Goal: Task Accomplishment & Management: Manage account settings

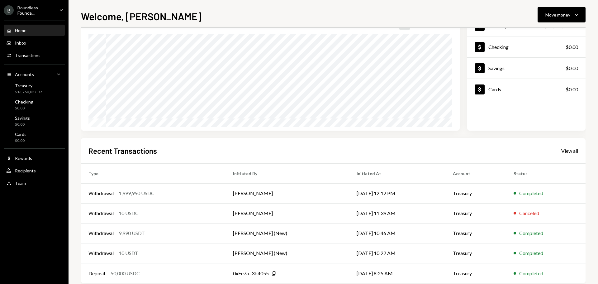
scroll to position [62, 0]
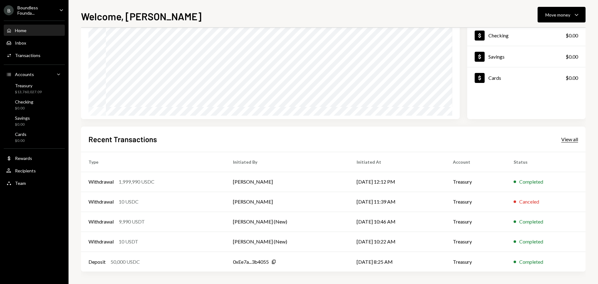
click at [571, 139] on div "View all" at bounding box center [569, 139] width 17 height 6
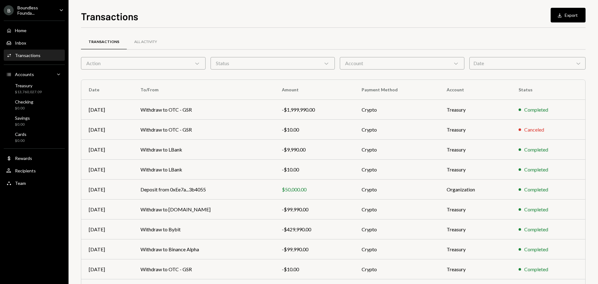
click at [149, 65] on div "Action Chevron Down" at bounding box center [143, 63] width 125 height 12
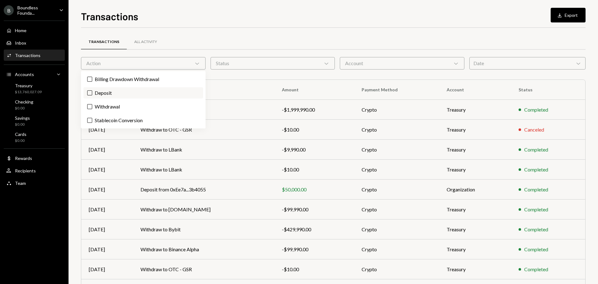
click at [123, 94] on label "Deposit" at bounding box center [143, 92] width 120 height 11
click at [92, 94] on button "Deposit" at bounding box center [89, 92] width 5 height 5
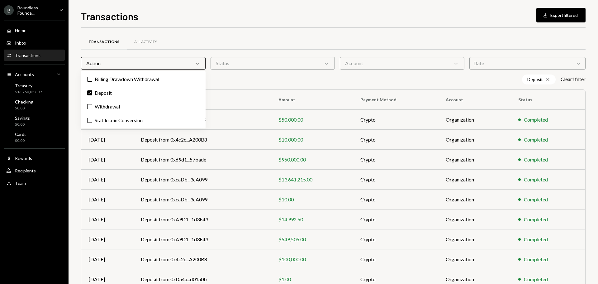
click at [273, 37] on div "Transactions All Activity" at bounding box center [333, 42] width 505 height 16
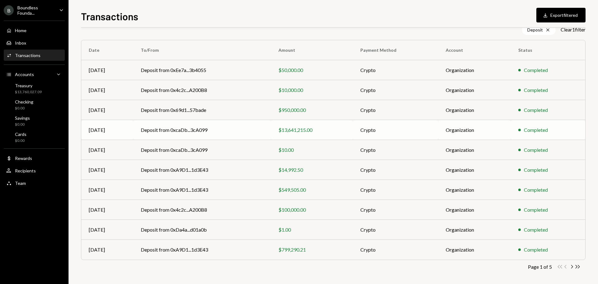
scroll to position [51, 0]
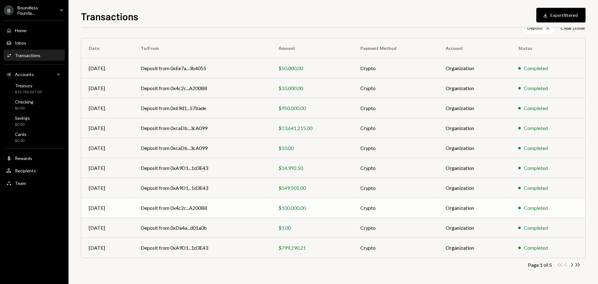
click at [226, 207] on td "Deposit from 0x4c2c...A200B8" at bounding box center [202, 208] width 138 height 20
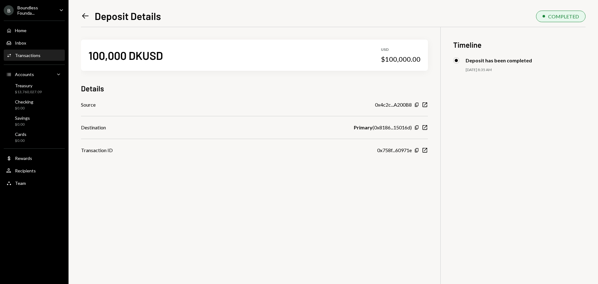
click at [85, 15] on icon "Left Arrow" at bounding box center [85, 16] width 9 height 9
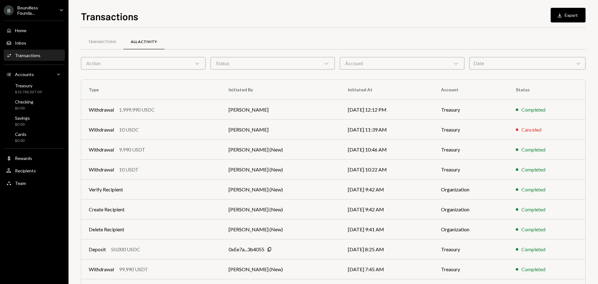
click at [179, 61] on div "Action Chevron Down" at bounding box center [143, 63] width 125 height 12
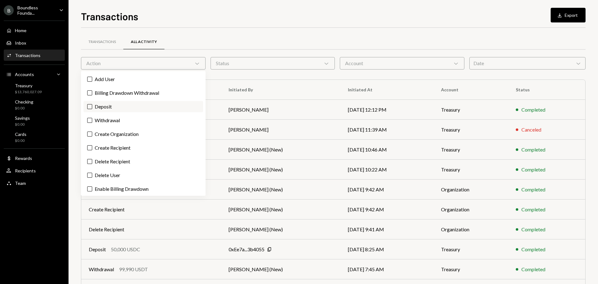
click at [107, 107] on label "Deposit" at bounding box center [143, 106] width 120 height 11
click at [92, 107] on button "Deposit" at bounding box center [89, 106] width 5 height 5
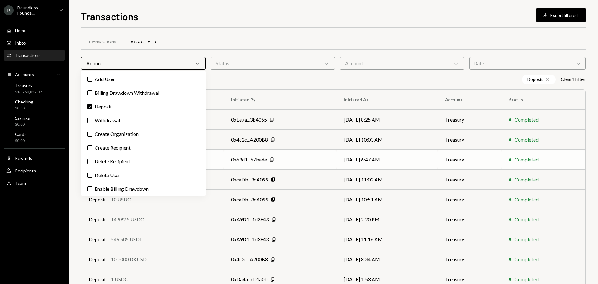
scroll to position [51, 0]
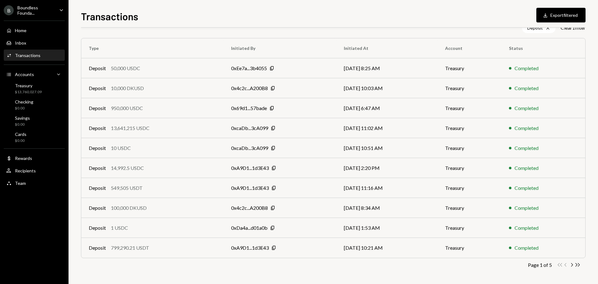
click at [352, 270] on div "Transactions All Activity Action Chevron Down Status Chevron Down Account Chevr…" at bounding box center [333, 134] width 505 height 297
click at [572, 264] on icon "button" at bounding box center [572, 264] width 2 height 3
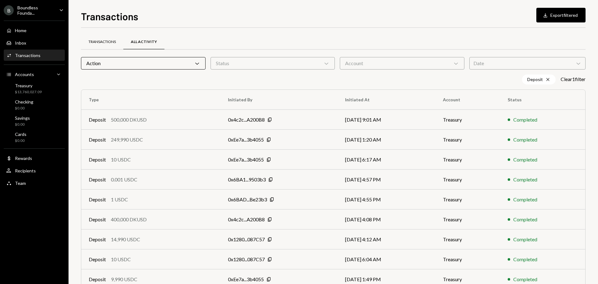
click at [112, 42] on div "Transactions" at bounding box center [101, 41] width 27 height 5
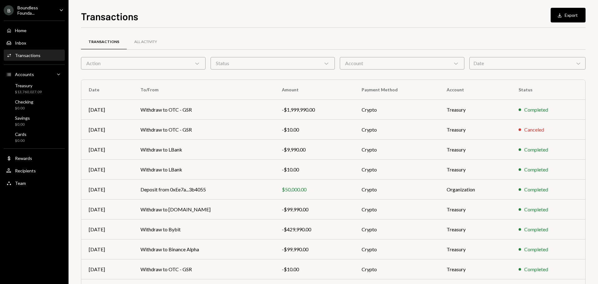
click at [177, 65] on div "Action Chevron Down" at bounding box center [143, 63] width 125 height 12
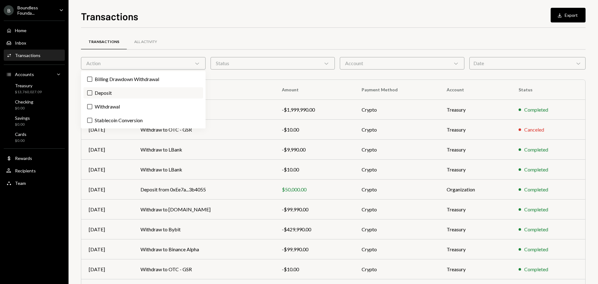
click at [115, 93] on label "Deposit" at bounding box center [143, 92] width 120 height 11
click at [92, 93] on button "Deposit" at bounding box center [89, 92] width 5 height 5
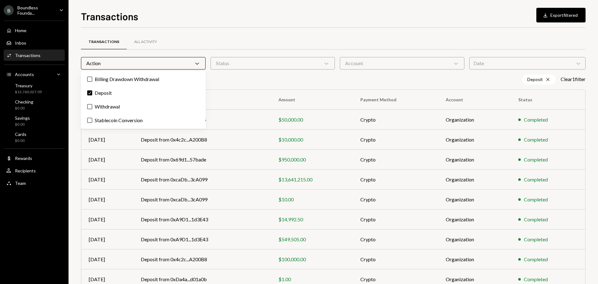
click at [285, 63] on div "Status Chevron Down" at bounding box center [273, 63] width 125 height 12
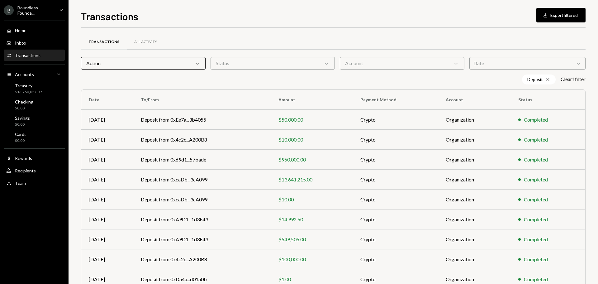
click at [313, 38] on div "Transactions All Activity" at bounding box center [333, 42] width 505 height 16
click at [359, 62] on div "Account Chevron Down" at bounding box center [402, 63] width 125 height 12
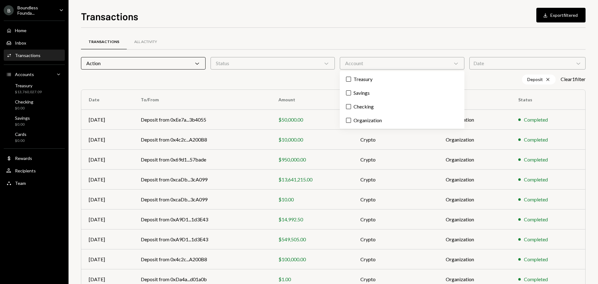
click at [359, 62] on div "Account Chevron Down" at bounding box center [402, 63] width 125 height 12
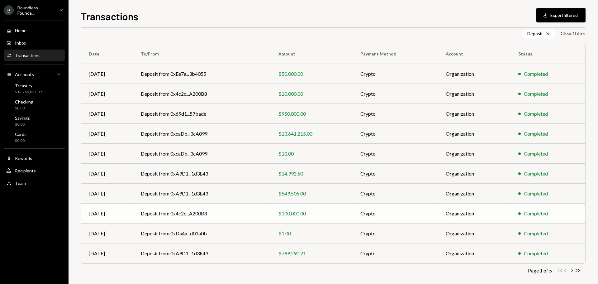
scroll to position [51, 0]
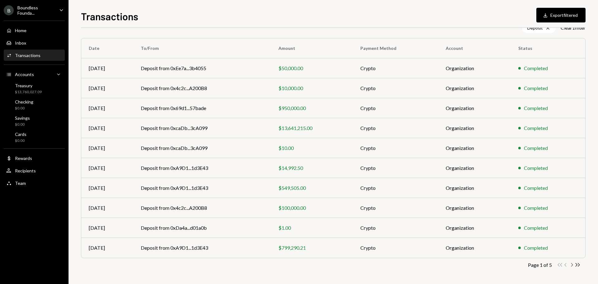
click at [573, 266] on icon "Chevron Right" at bounding box center [572, 265] width 6 height 6
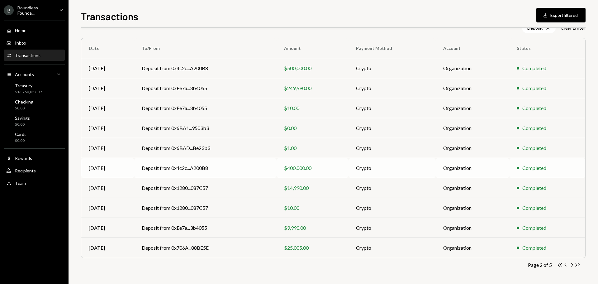
scroll to position [51, 0]
click at [571, 264] on icon "Chevron Right" at bounding box center [572, 265] width 6 height 6
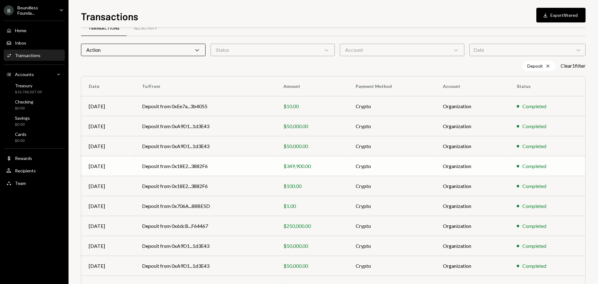
scroll to position [51, 0]
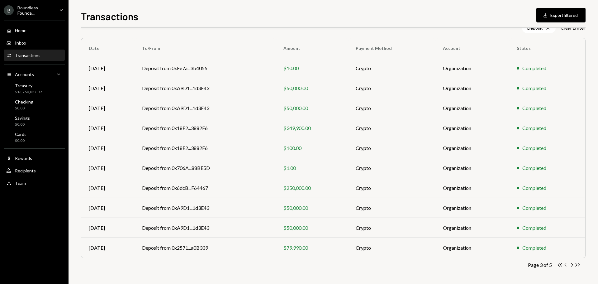
click at [565, 264] on icon "button" at bounding box center [565, 264] width 2 height 3
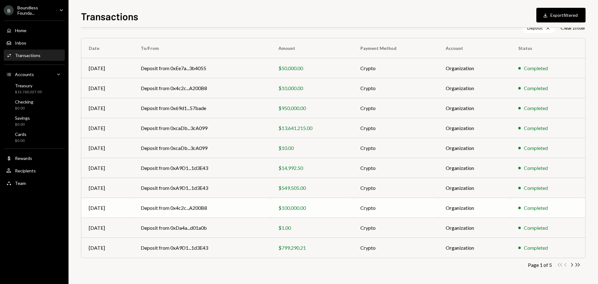
click at [253, 211] on td "Deposit from 0x4c2c...A200B8" at bounding box center [202, 208] width 138 height 20
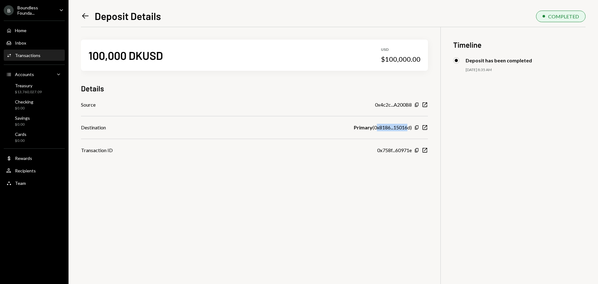
drag, startPoint x: 375, startPoint y: 127, endPoint x: 408, endPoint y: 125, distance: 33.1
click at [408, 125] on div "Primary ( 0x8186...15016d )" at bounding box center [383, 127] width 58 height 7
click at [422, 104] on icon "New Window" at bounding box center [425, 105] width 6 height 6
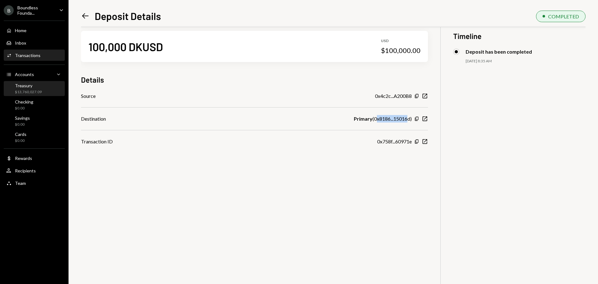
click at [15, 91] on div "$13,760,027.09" at bounding box center [28, 91] width 27 height 5
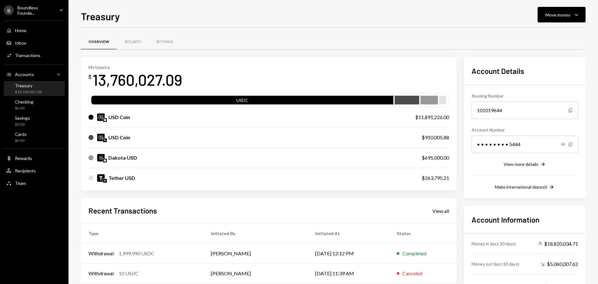
click at [21, 90] on div "$13,760,027.09" at bounding box center [28, 91] width 27 height 5
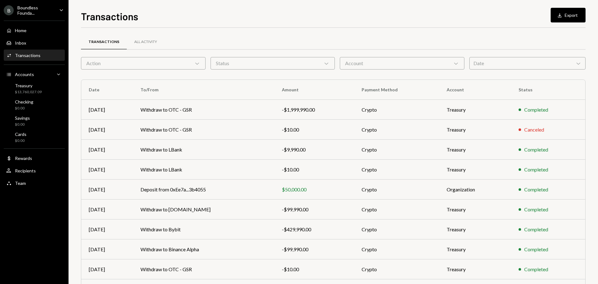
click at [162, 68] on div "Action Chevron Down" at bounding box center [143, 63] width 125 height 12
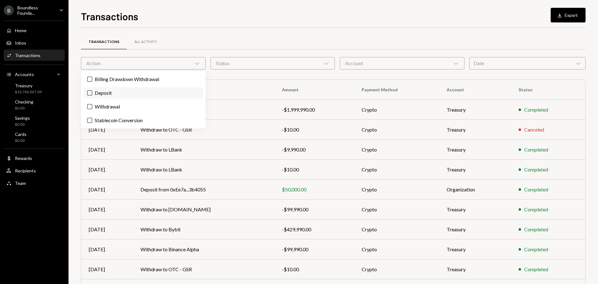
click at [114, 95] on label "Deposit" at bounding box center [143, 92] width 120 height 11
click at [92, 95] on button "Deposit" at bounding box center [89, 92] width 5 height 5
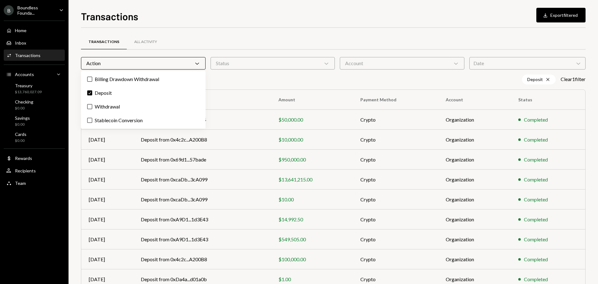
click at [227, 38] on div "Transactions All Activity" at bounding box center [333, 42] width 505 height 16
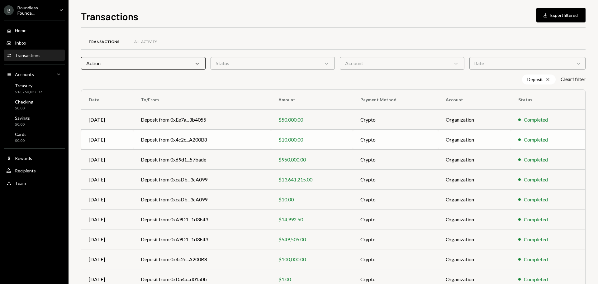
click at [247, 141] on td "Deposit from 0x4c2c...A200B8" at bounding box center [202, 140] width 138 height 20
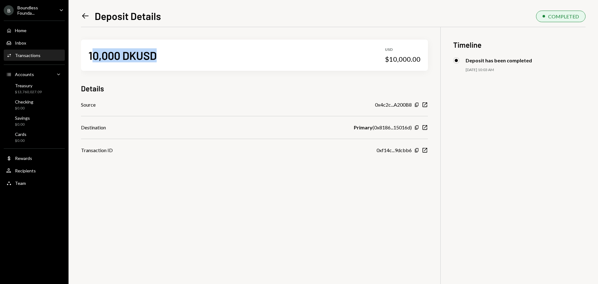
drag, startPoint x: 130, startPoint y: 57, endPoint x: 162, endPoint y: 59, distance: 32.1
click at [162, 59] on div "10,000 DKUSD USD $10,000.00" at bounding box center [254, 55] width 347 height 31
click at [25, 45] on div "Inbox" at bounding box center [20, 42] width 11 height 5
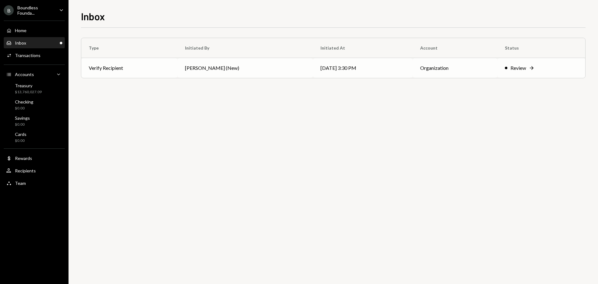
click at [187, 74] on td "[PERSON_NAME] (New)" at bounding box center [246, 68] width 136 height 20
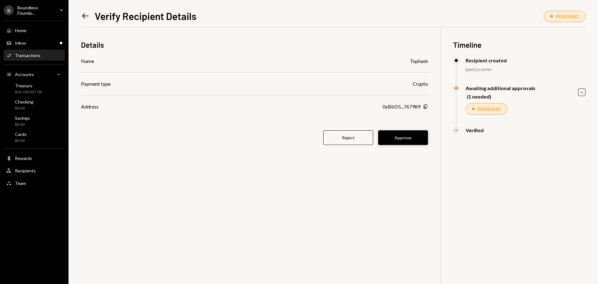
click at [405, 137] on button "Approve" at bounding box center [403, 137] width 50 height 15
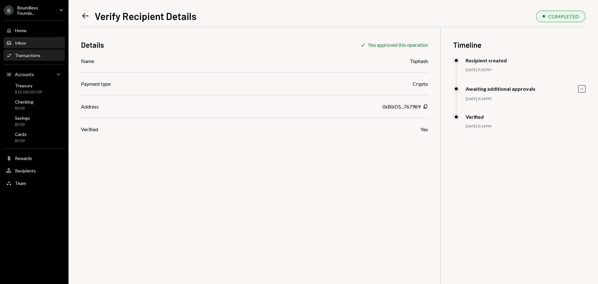
click at [18, 39] on div "Inbox Inbox" at bounding box center [34, 43] width 56 height 11
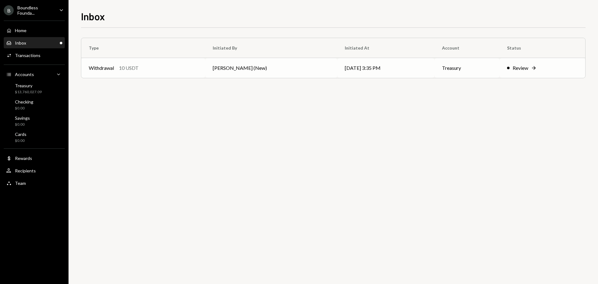
click at [190, 66] on div "Withdrawal 10 USDT" at bounding box center [143, 67] width 109 height 7
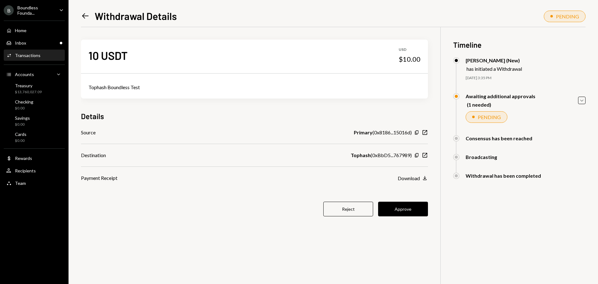
click at [407, 207] on button "Approve" at bounding box center [403, 209] width 50 height 15
